Goal: Navigation & Orientation: Find specific page/section

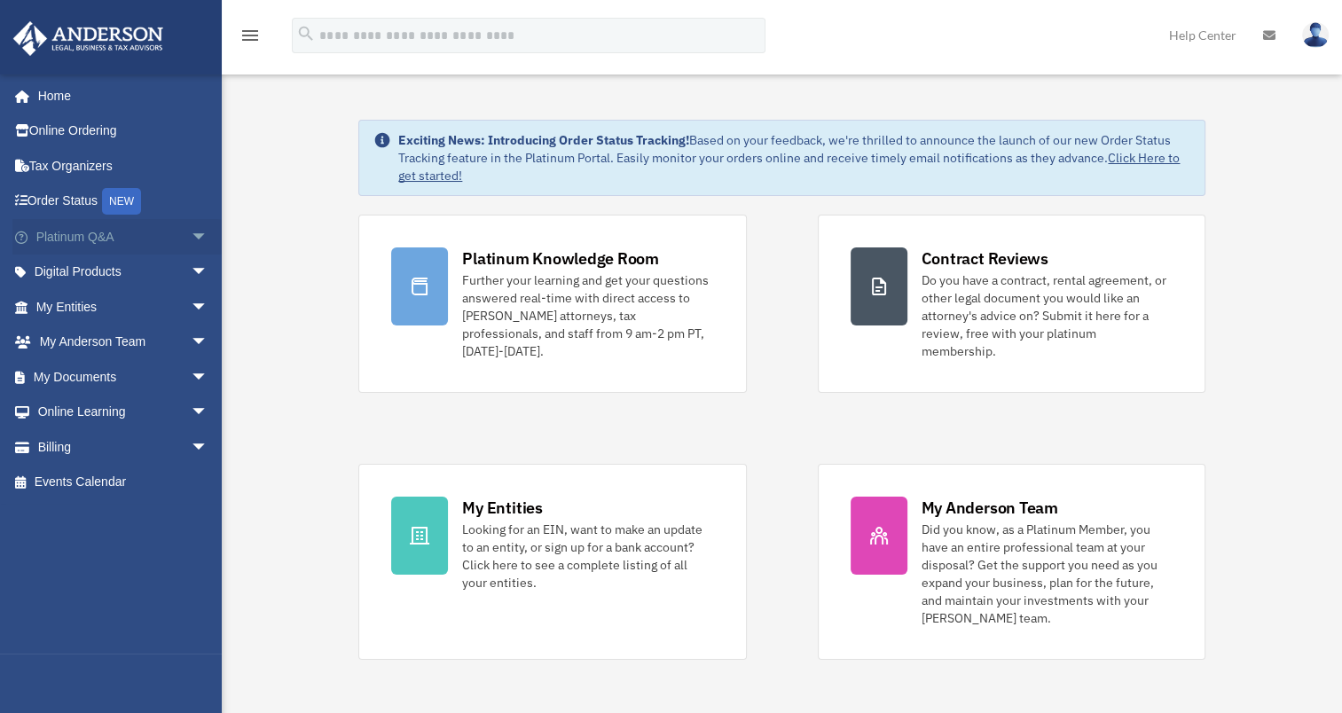
click at [191, 239] on span "arrow_drop_down" at bounding box center [208, 237] width 35 height 36
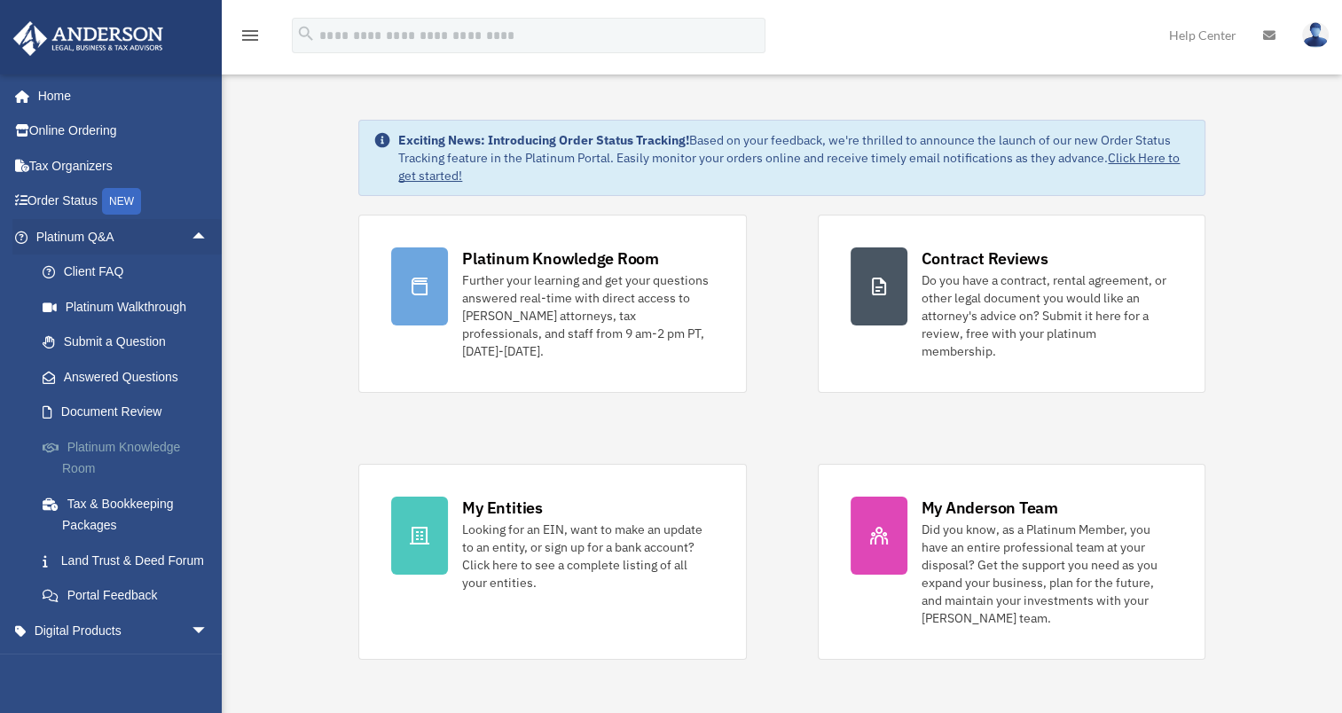
click at [131, 447] on link "Platinum Knowledge Room" at bounding box center [130, 457] width 210 height 57
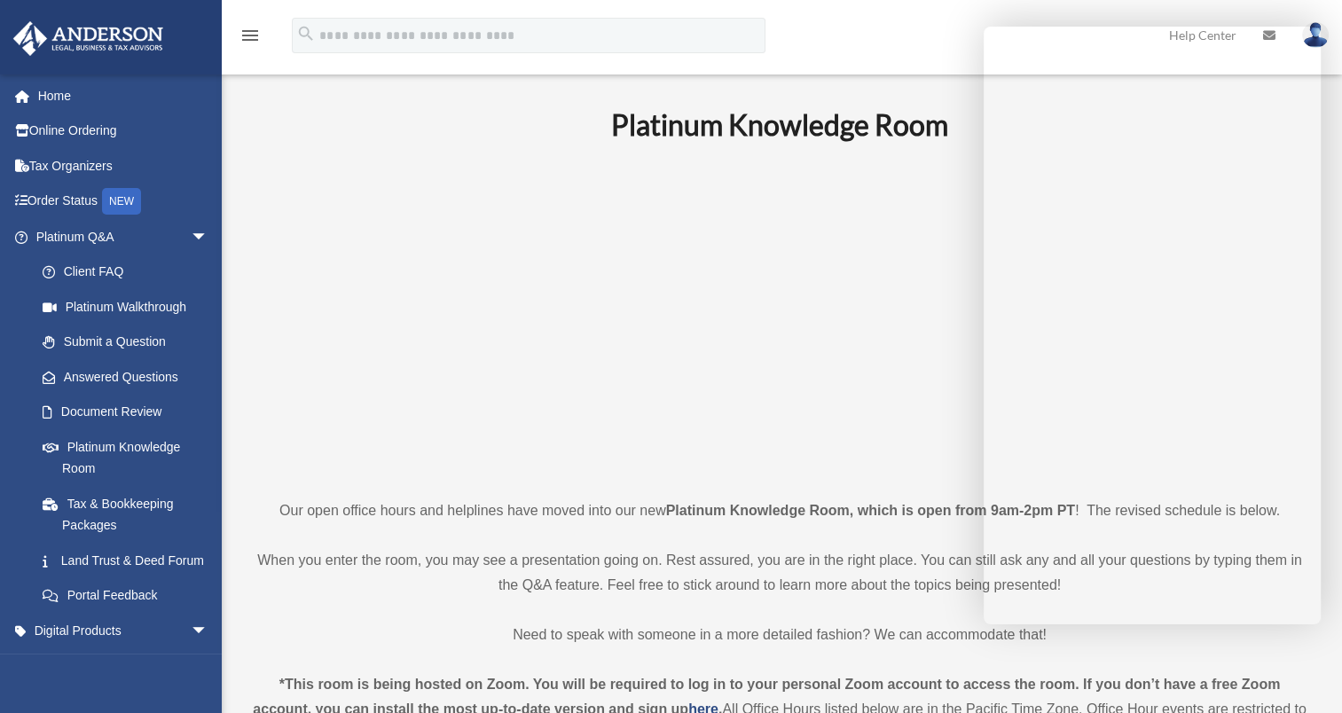
click at [413, 367] on p at bounding box center [780, 320] width 1054 height 308
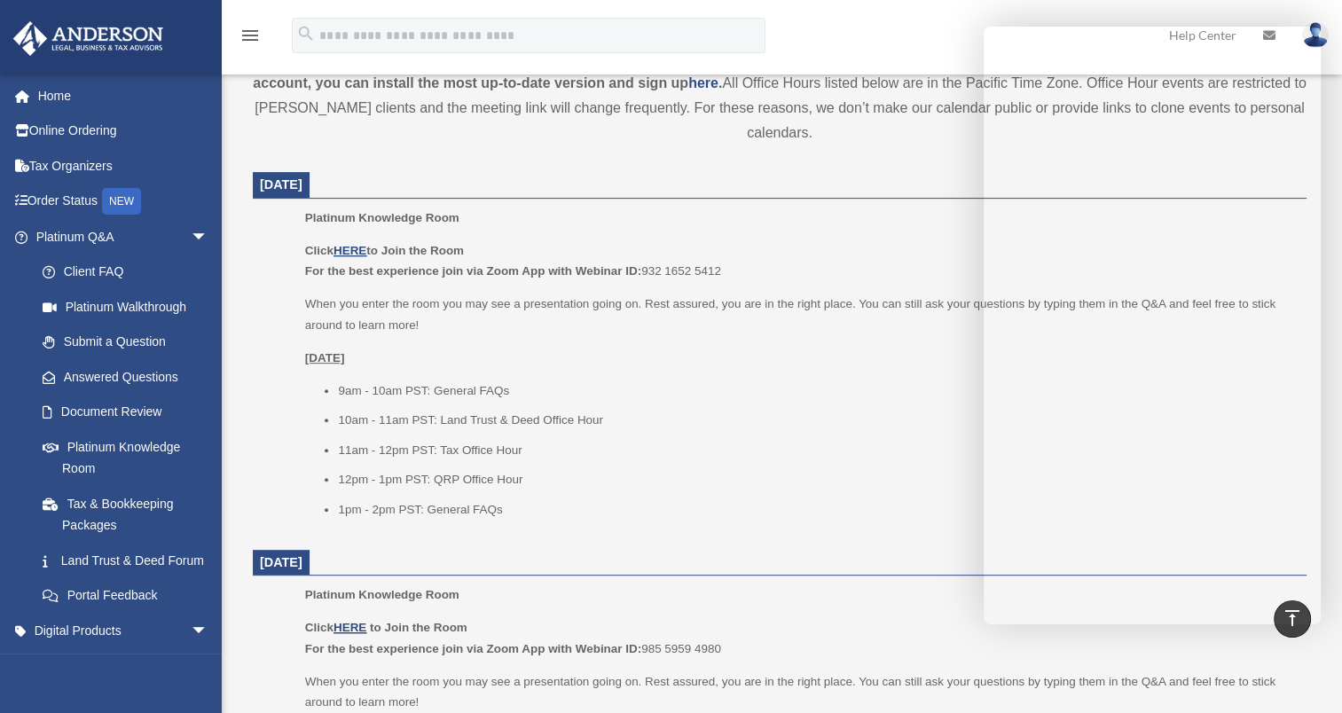
scroll to position [625, 0]
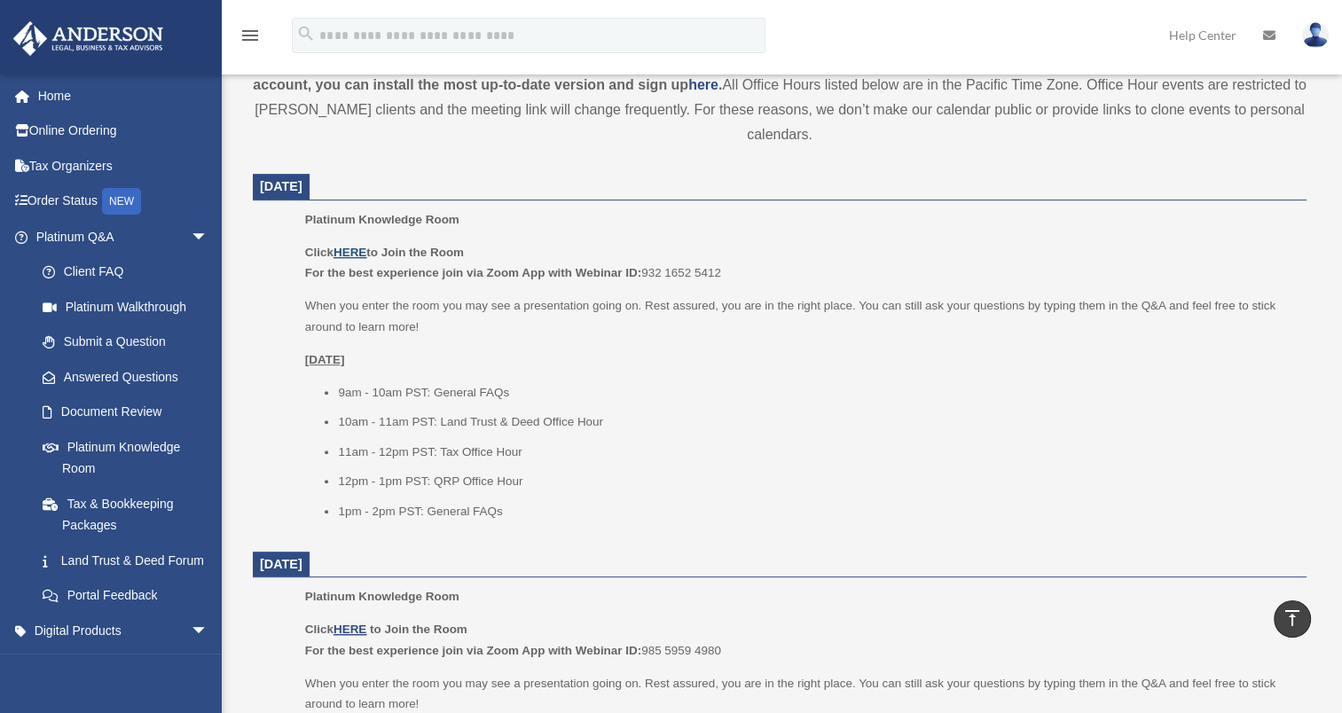
click at [359, 248] on u "HERE" at bounding box center [350, 252] width 33 height 13
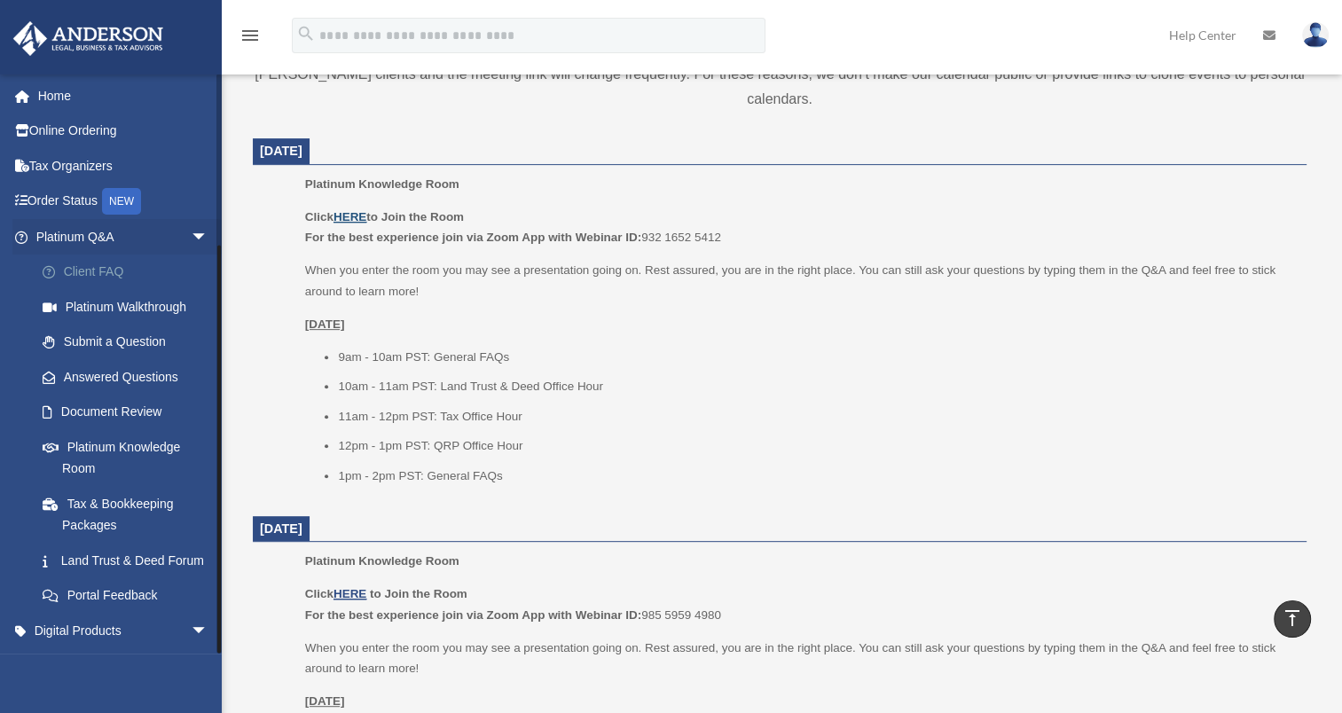
scroll to position [230, 0]
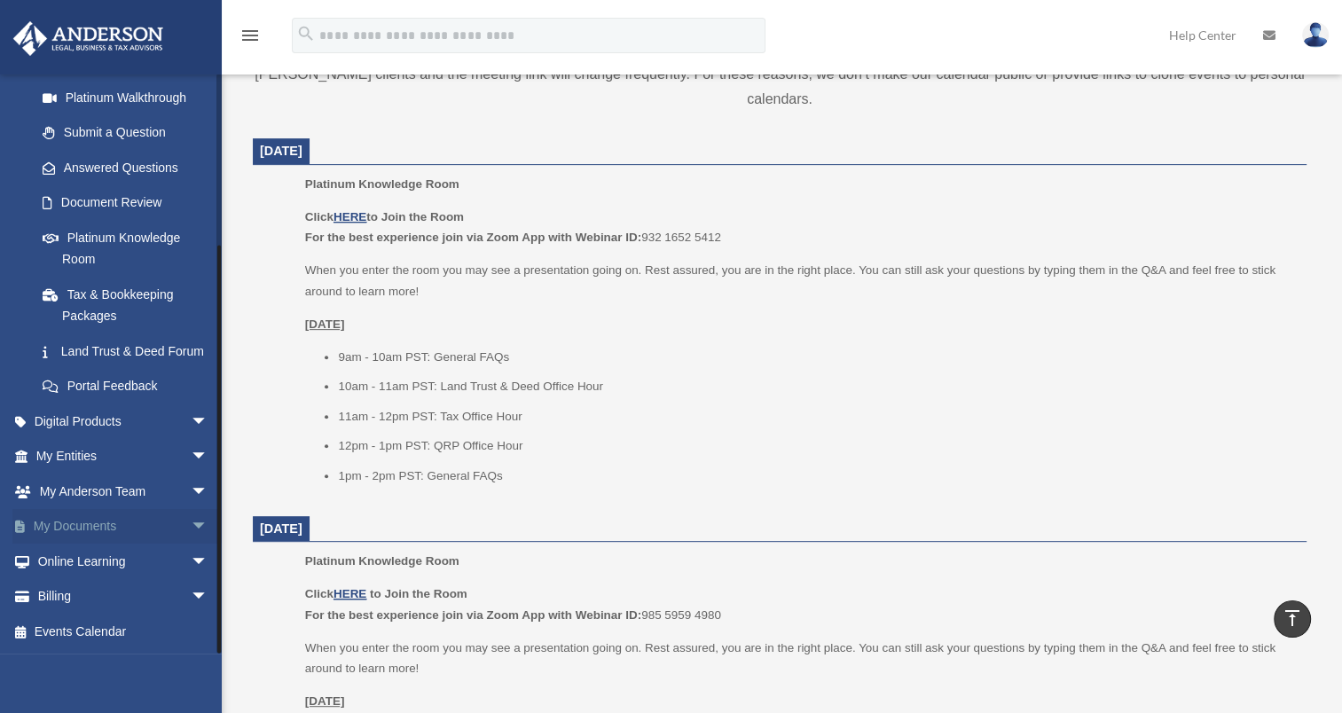
click at [136, 529] on link "My Documents arrow_drop_down" at bounding box center [123, 526] width 223 height 35
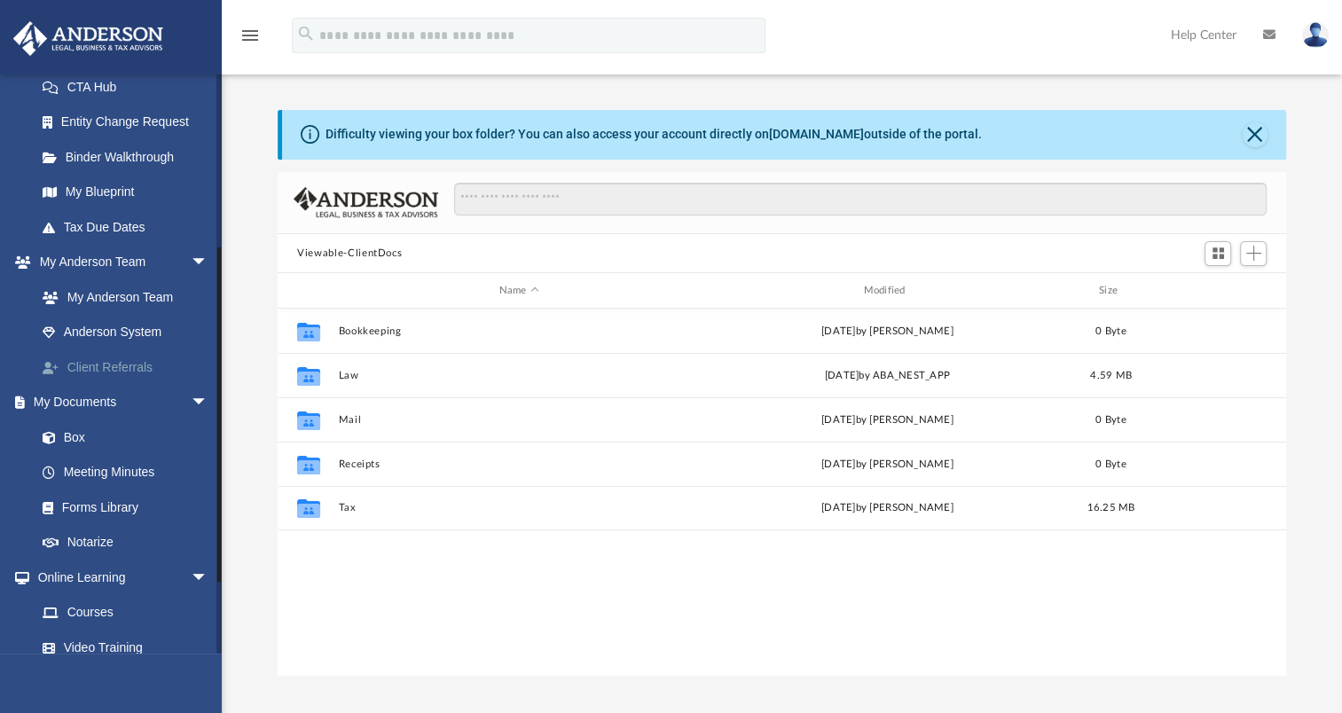
scroll to position [290, 0]
click at [122, 473] on link "Meeting Minutes" at bounding box center [130, 472] width 210 height 35
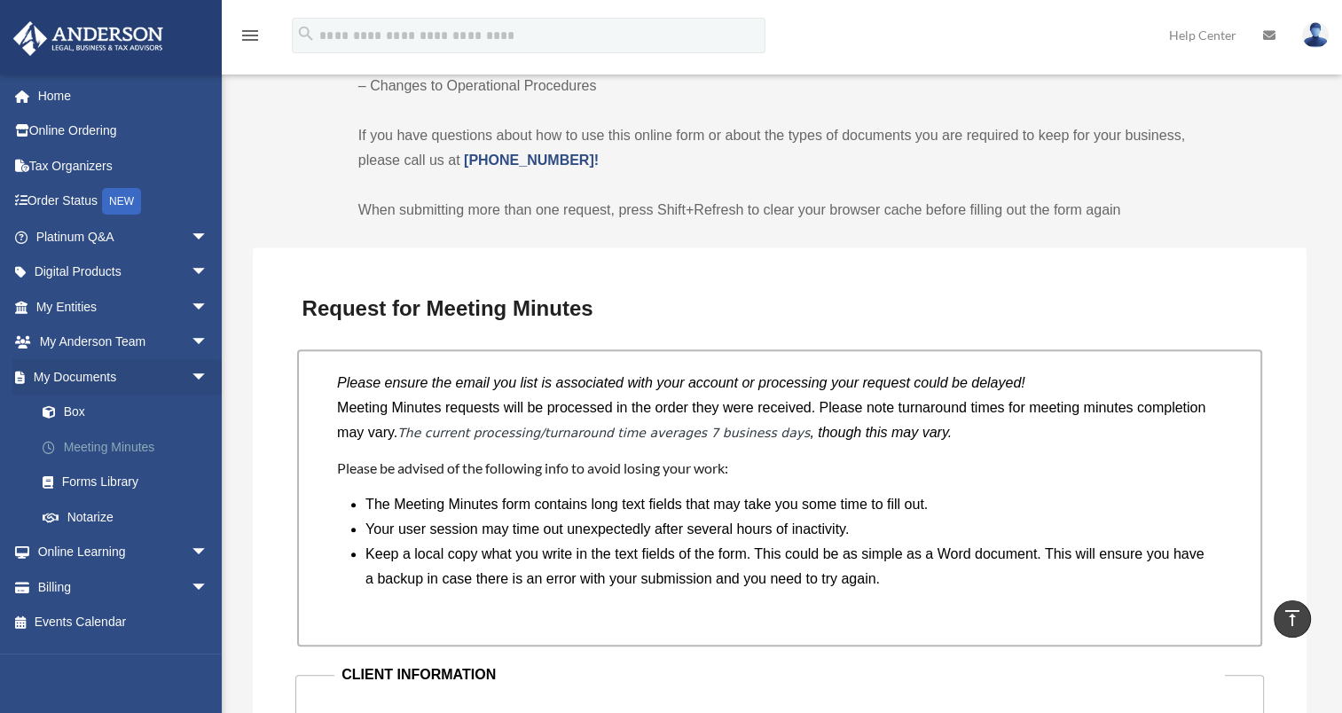
scroll to position [1205, 0]
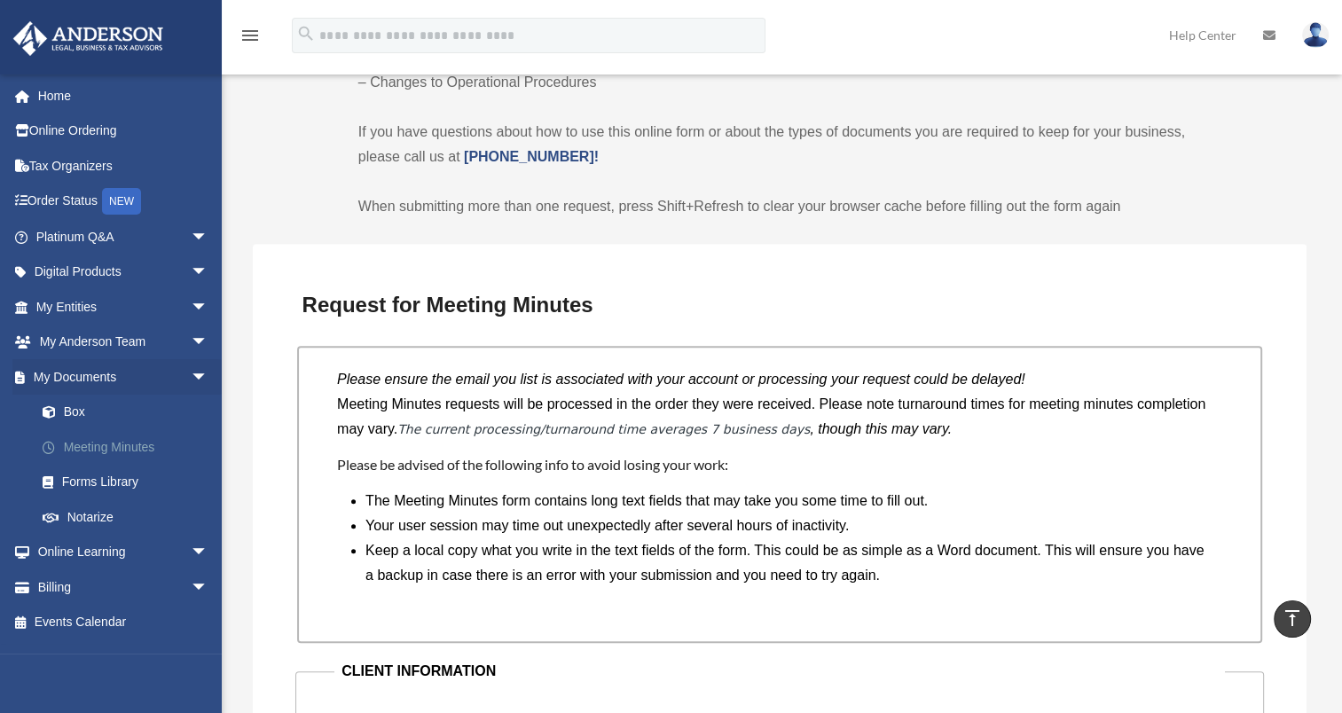
click at [110, 450] on link "Meeting Minutes" at bounding box center [130, 446] width 210 height 35
click at [94, 340] on link "My Anderson Team arrow_drop_down" at bounding box center [123, 342] width 223 height 35
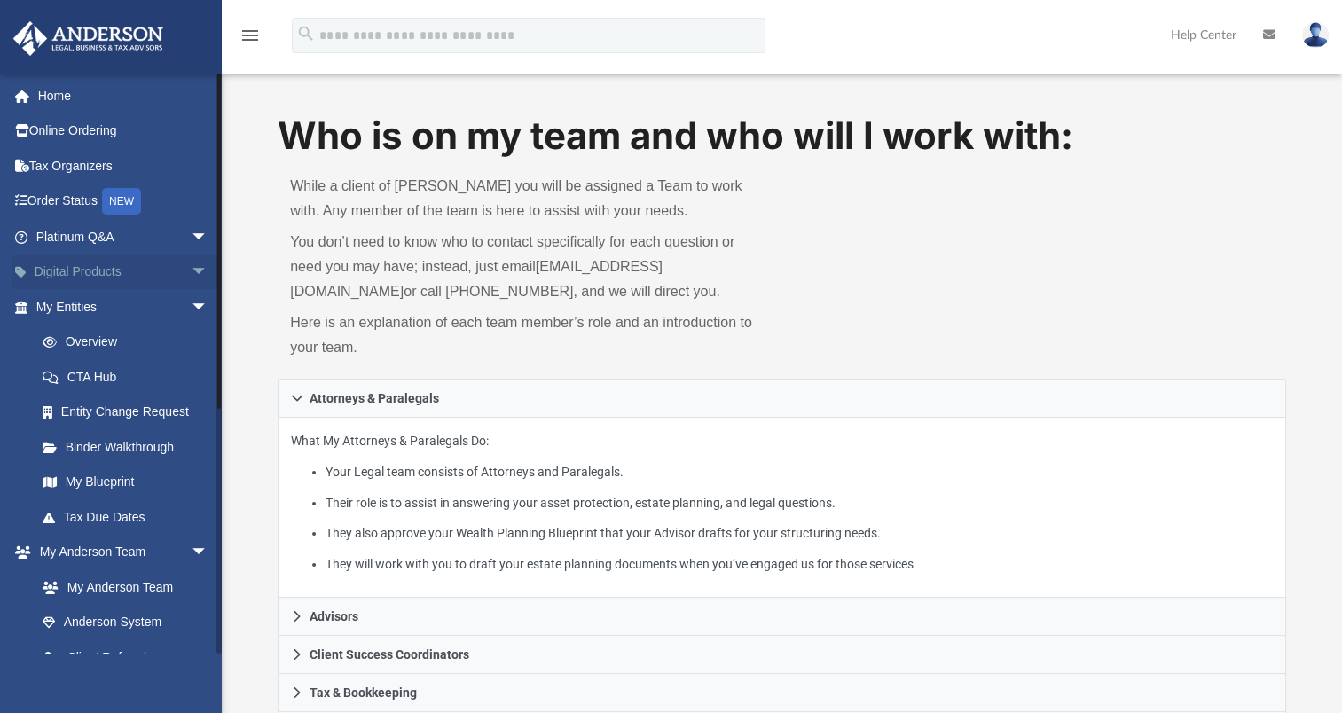
click at [191, 263] on span "arrow_drop_down" at bounding box center [208, 273] width 35 height 36
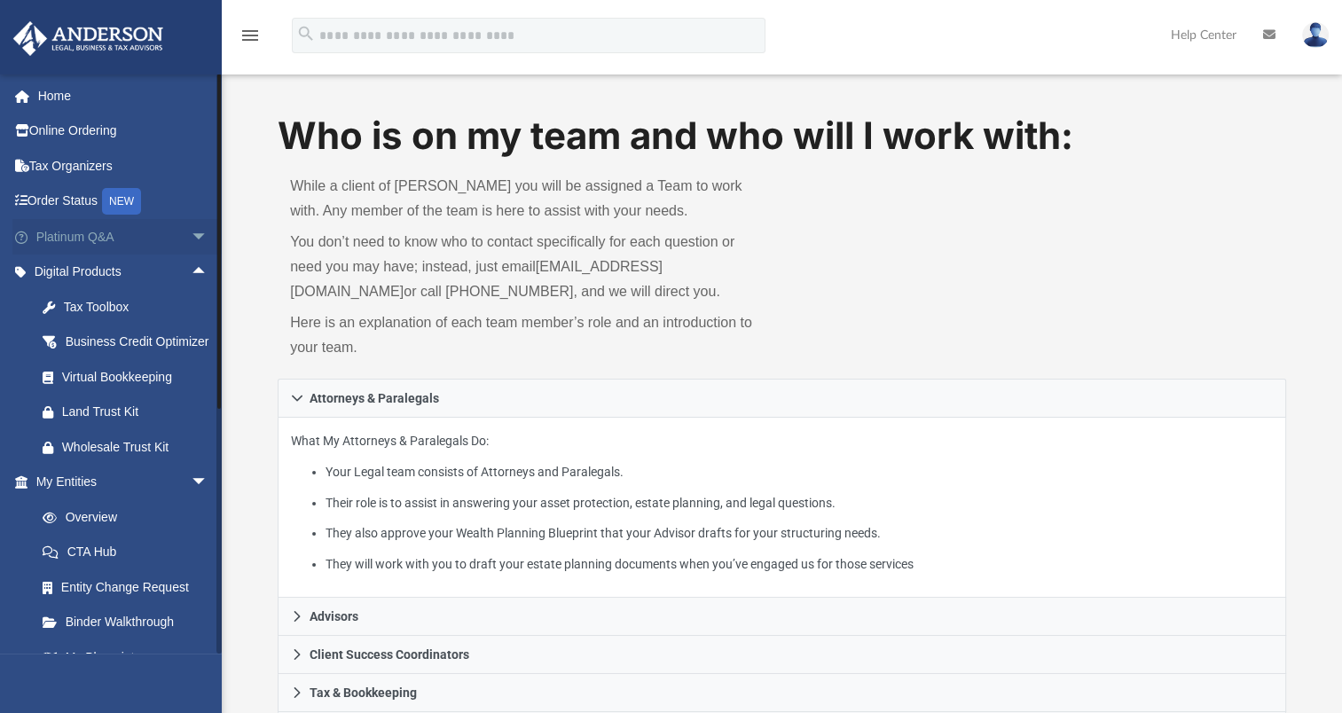
click at [191, 243] on span "arrow_drop_down" at bounding box center [208, 237] width 35 height 36
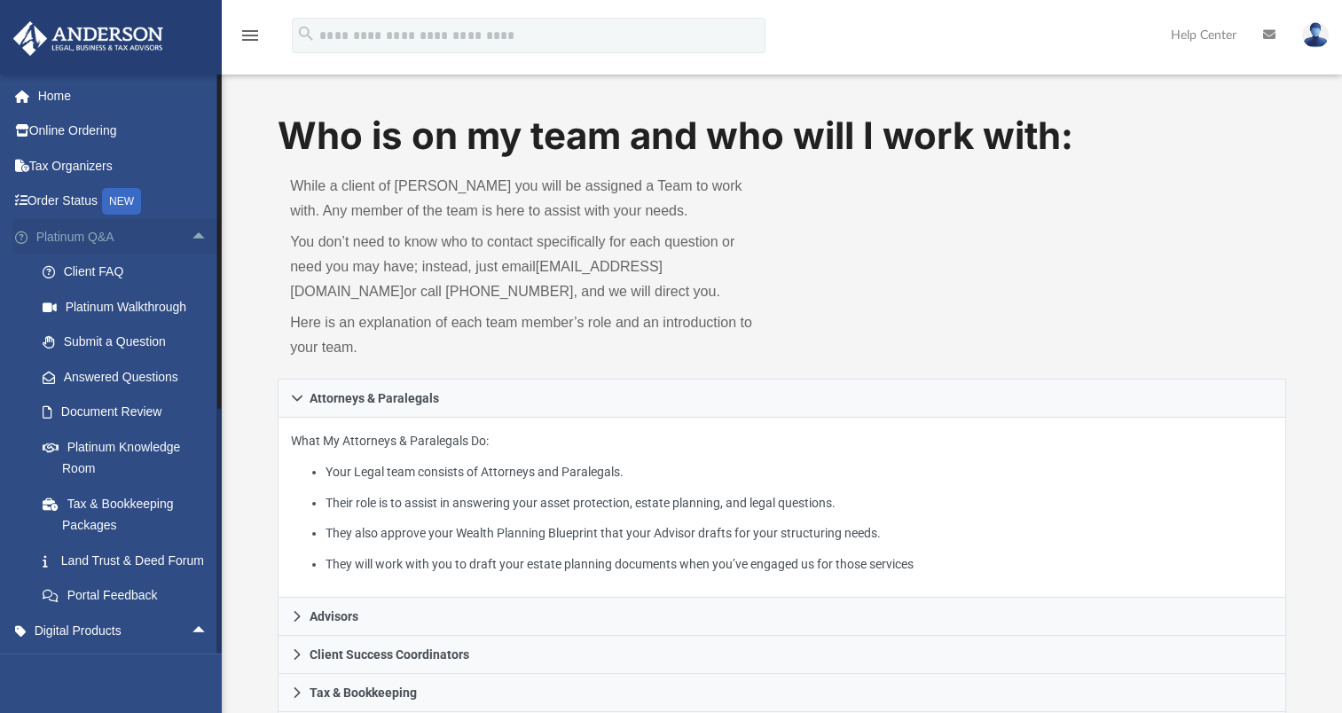
click at [191, 243] on span "arrow_drop_up" at bounding box center [208, 237] width 35 height 36
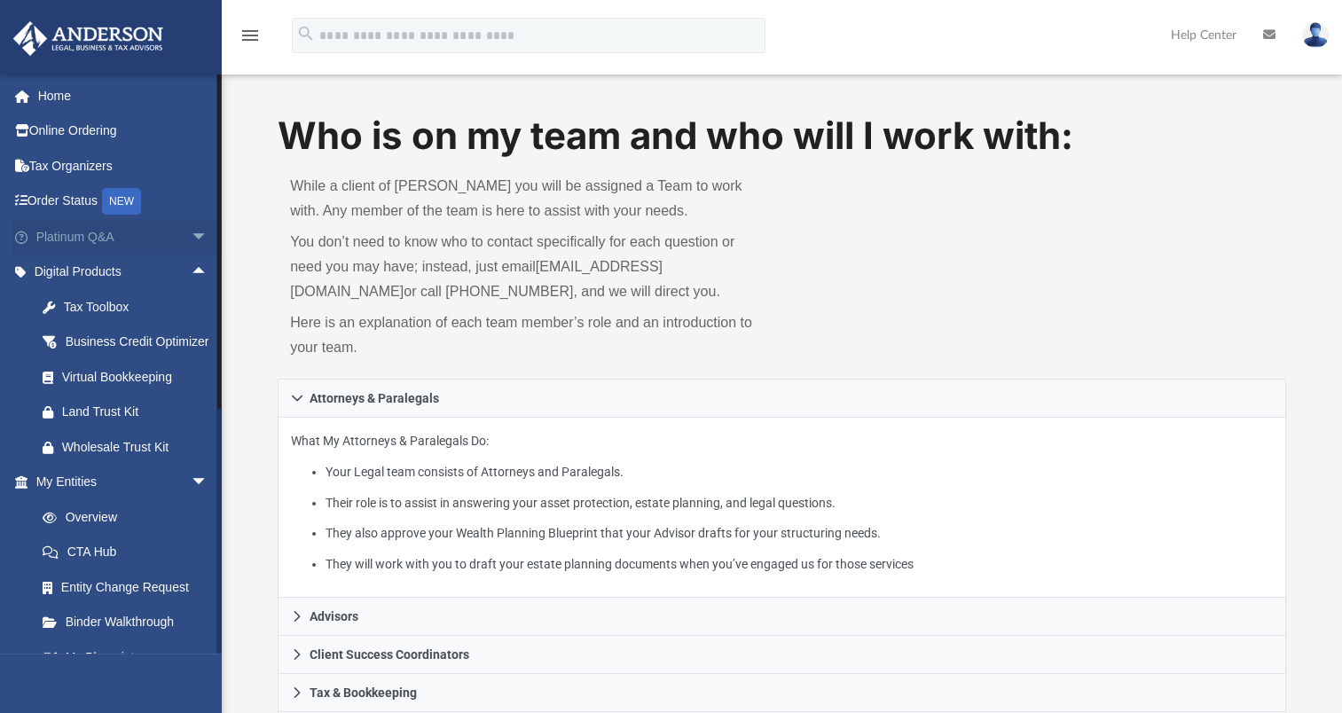
click at [191, 243] on span "arrow_drop_down" at bounding box center [208, 237] width 35 height 36
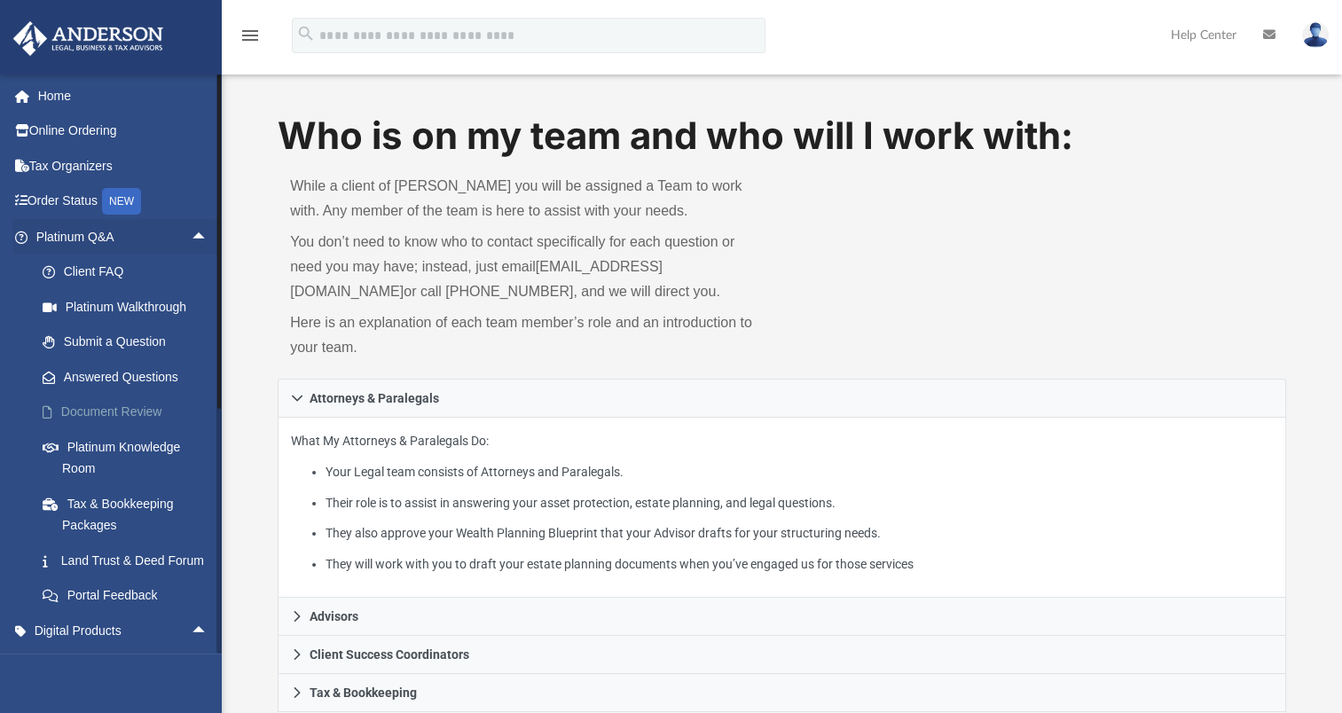
click at [134, 419] on link "Document Review" at bounding box center [130, 412] width 210 height 35
click at [114, 407] on link "Document Review" at bounding box center [130, 412] width 210 height 35
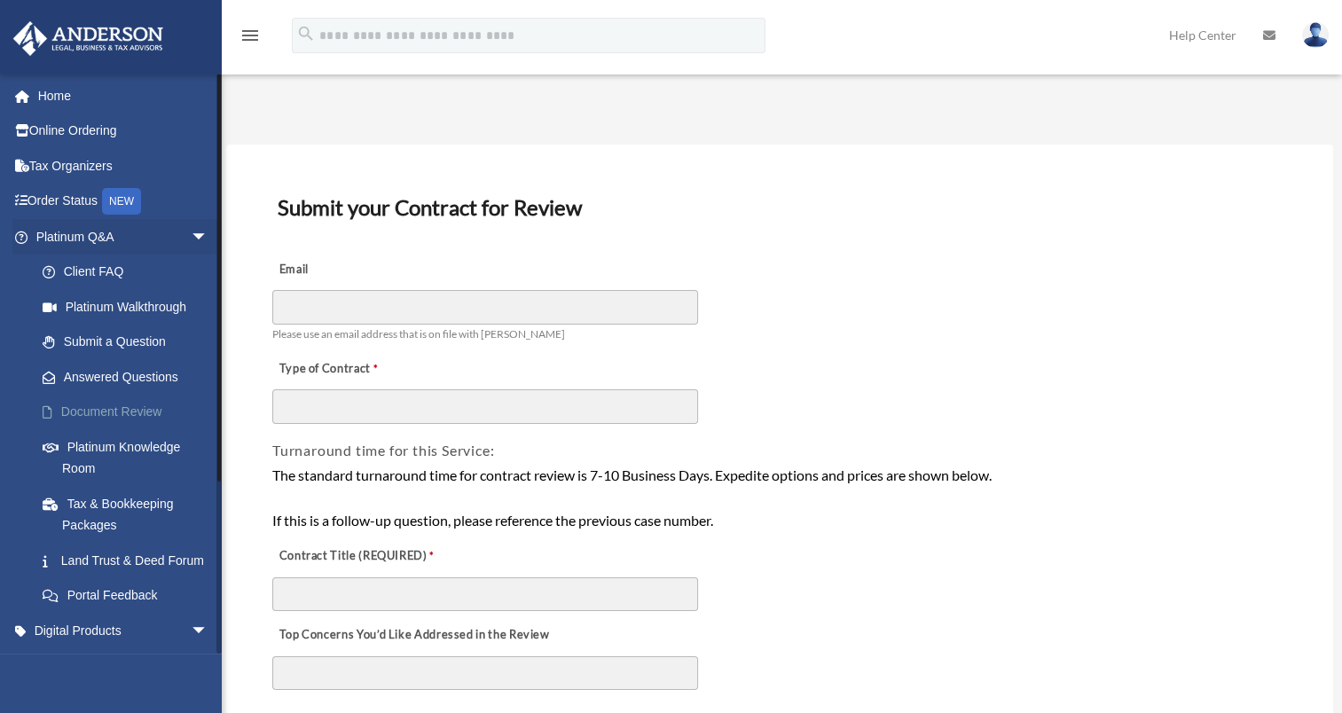
click at [110, 409] on link "Document Review" at bounding box center [130, 412] width 210 height 35
click at [78, 134] on link "Online Ordering" at bounding box center [123, 131] width 223 height 35
click at [60, 92] on link "Home" at bounding box center [123, 95] width 223 height 35
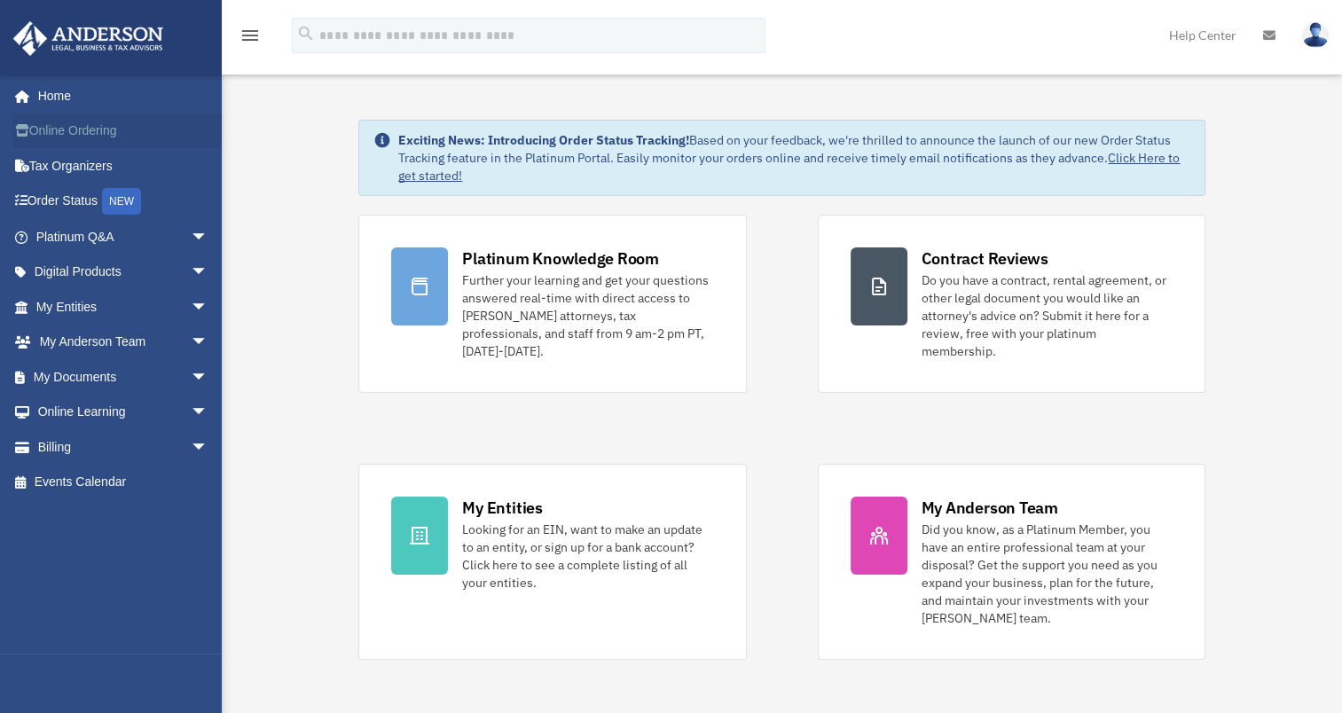
click at [104, 130] on link "Online Ordering" at bounding box center [123, 131] width 223 height 35
